Goal: Task Accomplishment & Management: Complete application form

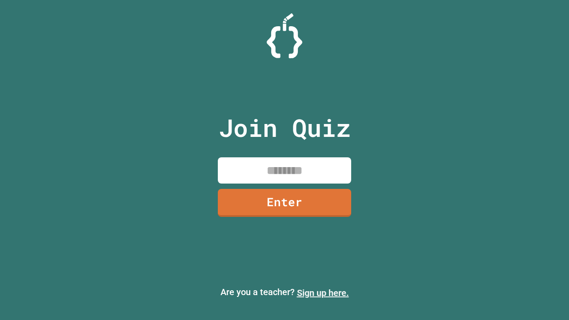
click at [323, 293] on link "Sign up here." at bounding box center [323, 293] width 52 height 11
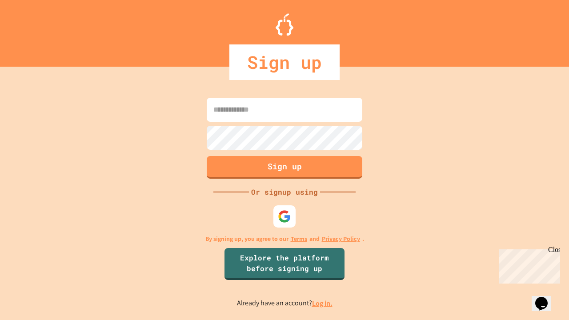
click at [323, 303] on link "Log in." at bounding box center [322, 303] width 20 height 9
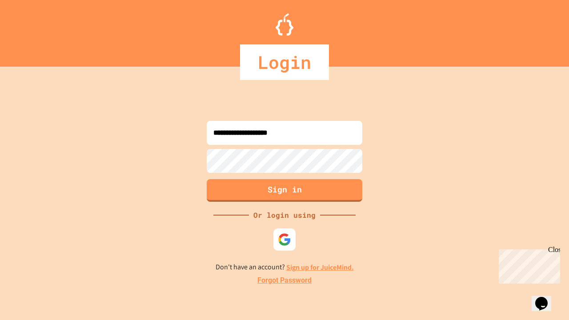
type input "**********"
